Goal: Find specific page/section: Find specific page/section

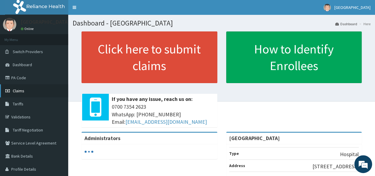
click at [28, 92] on link "Claims" at bounding box center [34, 90] width 68 height 13
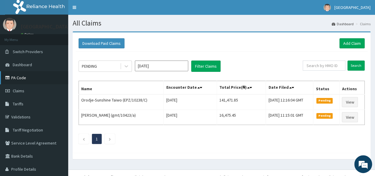
click at [28, 76] on link "PA Code" at bounding box center [34, 77] width 68 height 13
